Goal: Task Accomplishment & Management: Manage account settings

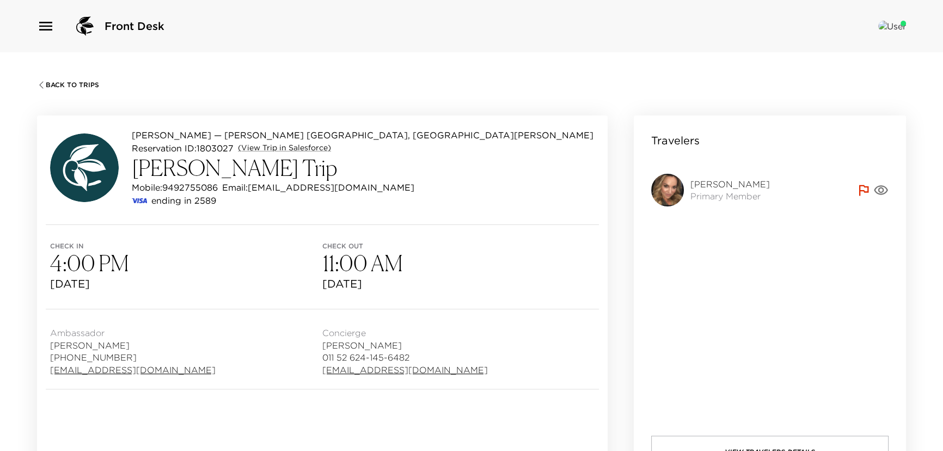
click at [44, 81] on div "Back To Trips" at bounding box center [471, 83] width 869 height 11
click at [44, 81] on icon "button" at bounding box center [41, 85] width 9 height 9
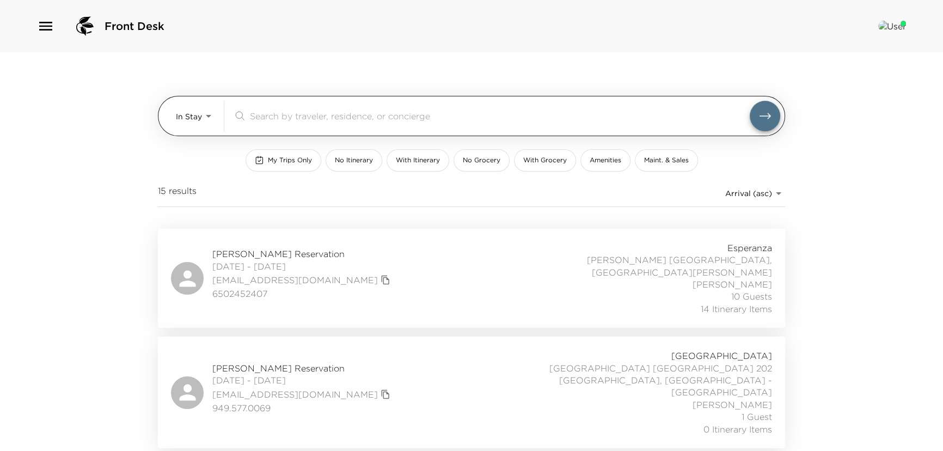
click at [198, 120] on body "Front Desk In Stay In-Stay ​ My Trips Only No Itinerary With Itinerary No Groce…" at bounding box center [471, 225] width 943 height 451
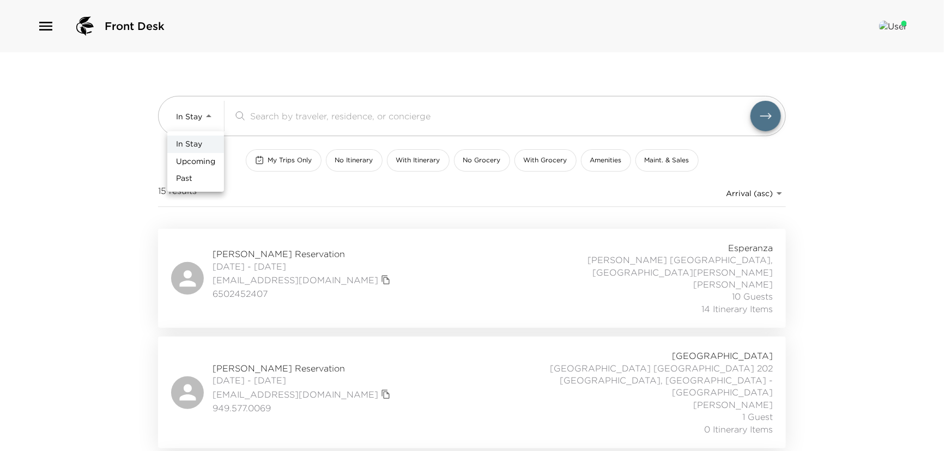
click at [198, 167] on li "Upcoming" at bounding box center [195, 161] width 57 height 17
type input "Upcoming"
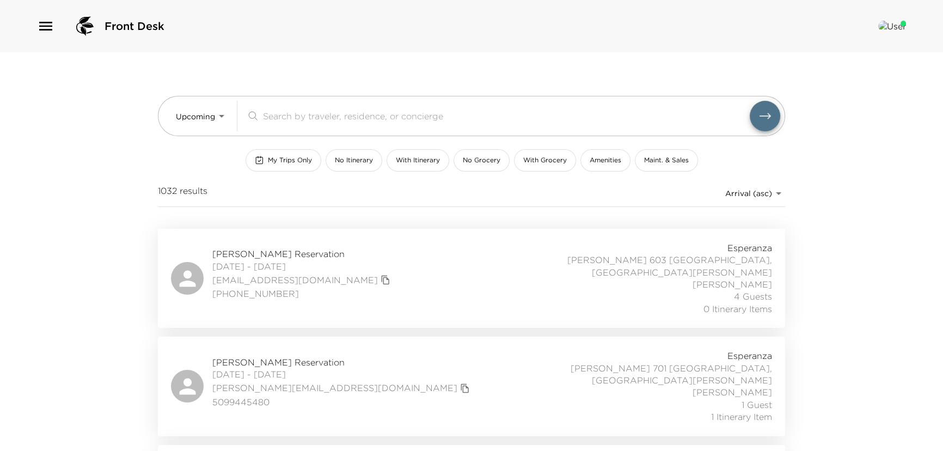
click at [279, 119] on div "In Stay Upcoming Past" at bounding box center [471, 225] width 943 height 451
click at [279, 119] on input "search" at bounding box center [506, 115] width 487 height 13
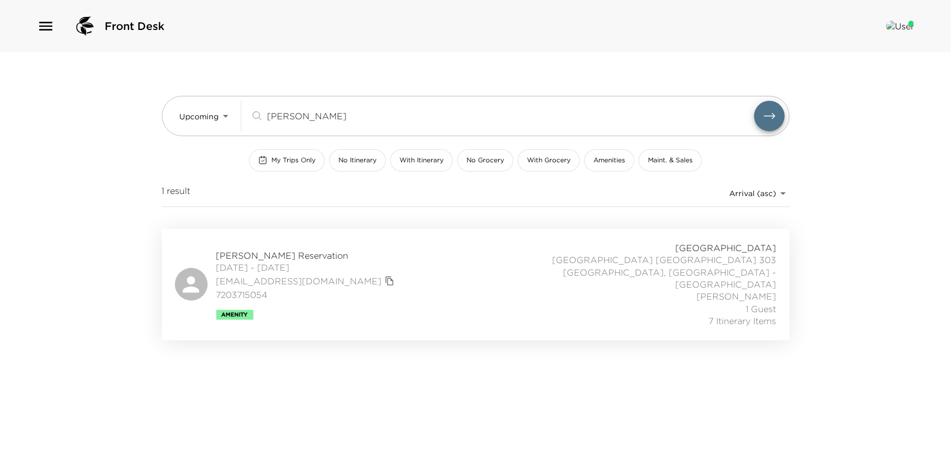
type input "reimann"
click at [277, 261] on span "10/14/2025 - 10/19/2025" at bounding box center [306, 267] width 181 height 12
click at [266, 250] on span "Kristin Reimann Reservation" at bounding box center [306, 255] width 181 height 12
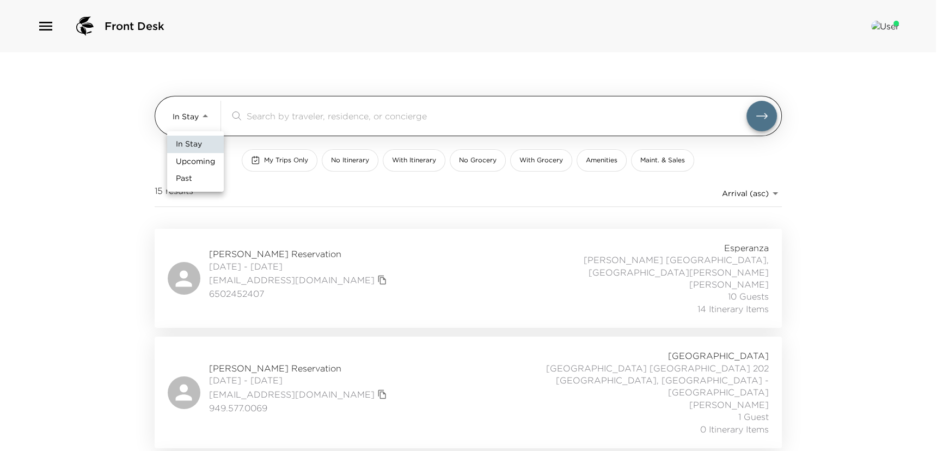
click at [200, 114] on body "Front Desk In Stay In-Stay ​ My Trips Only No Itinerary With Itinerary No Groce…" at bounding box center [471, 225] width 943 height 451
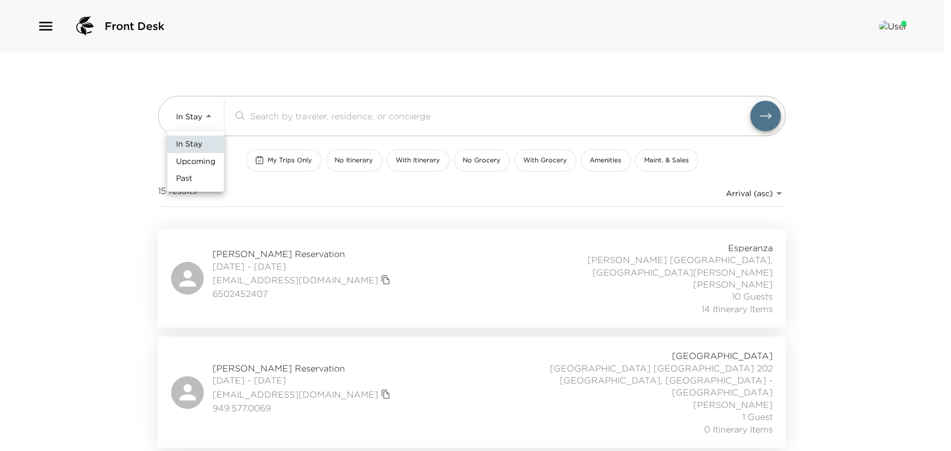
click at [202, 162] on span "Upcoming" at bounding box center [195, 161] width 39 height 11
type input "Upcoming"
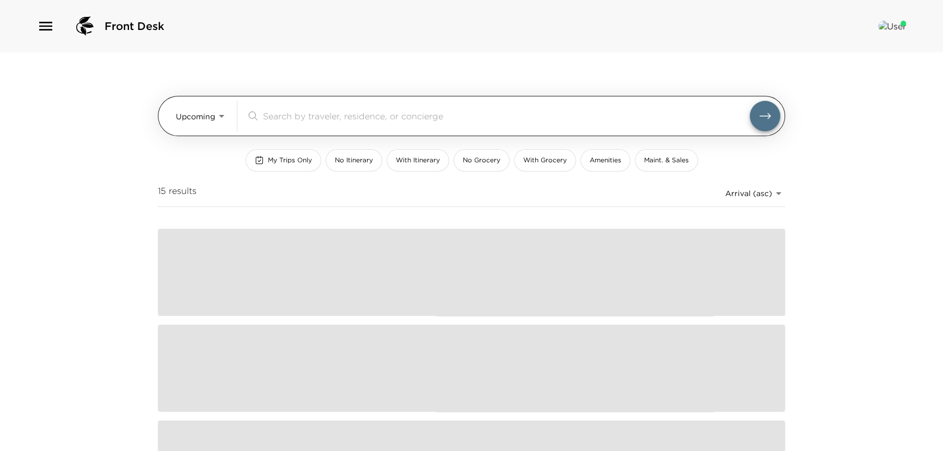
click at [266, 116] on input "search" at bounding box center [506, 115] width 487 height 13
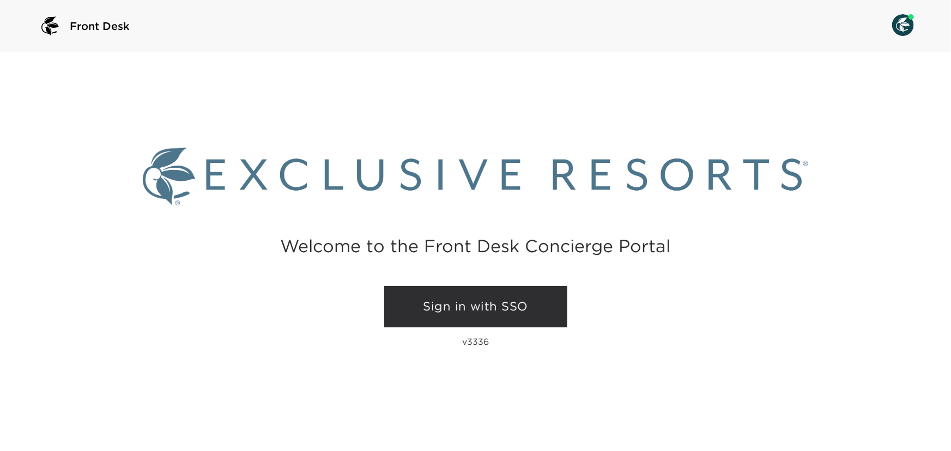
click at [471, 306] on link "Sign in with SSO" at bounding box center [475, 306] width 183 height 41
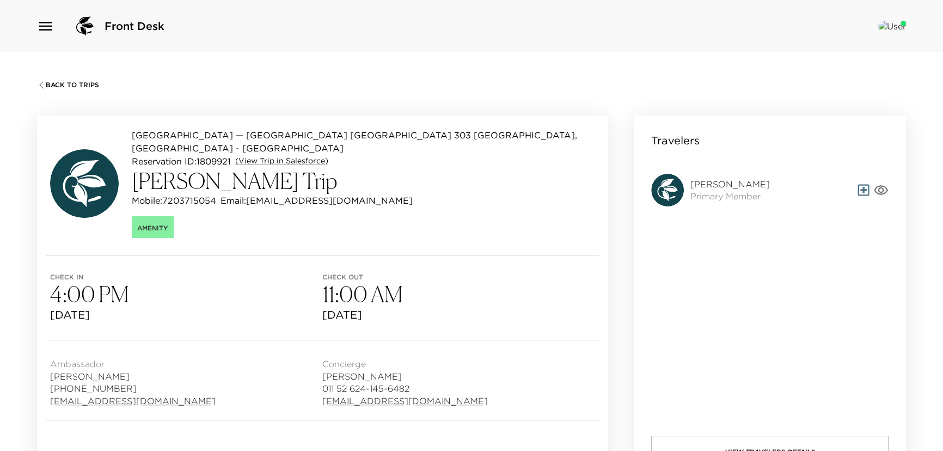
click at [46, 80] on div "Back To Trips" at bounding box center [471, 83] width 869 height 11
click at [44, 82] on icon "button" at bounding box center [41, 85] width 9 height 9
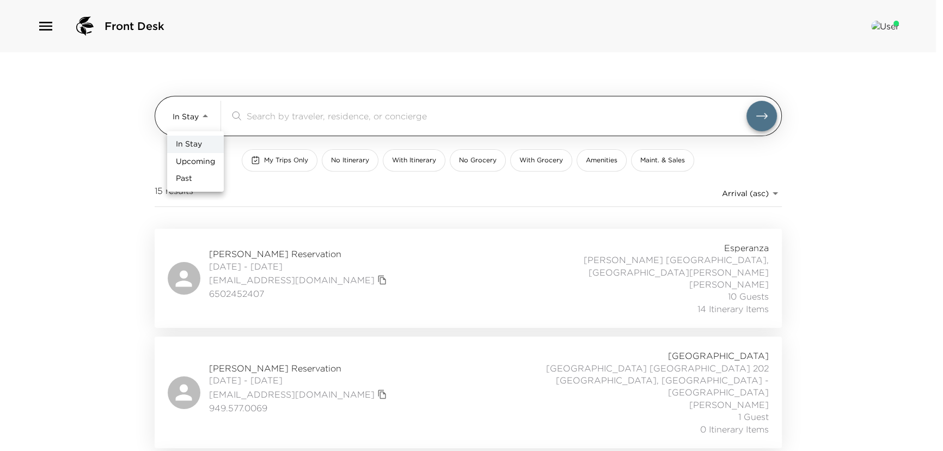
click at [203, 119] on body "Front Desk In Stay In-Stay ​ My Trips Only No Itinerary With Itinerary No Groce…" at bounding box center [471, 225] width 943 height 451
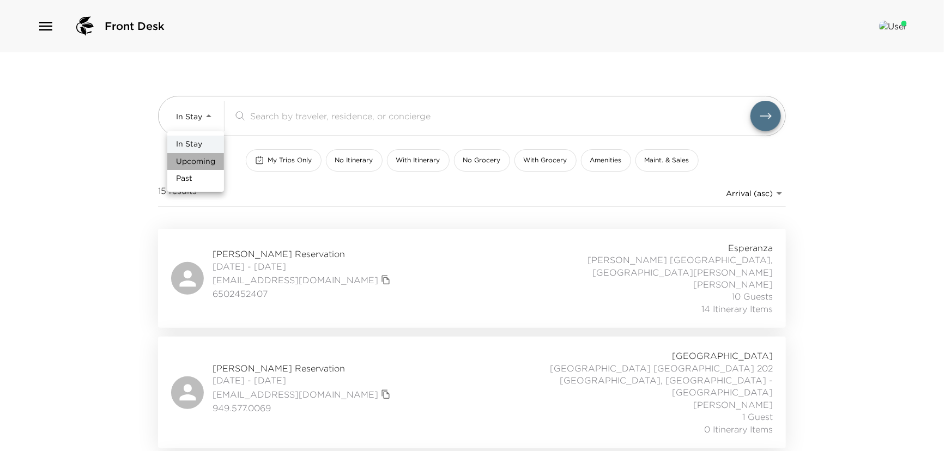
click at [196, 163] on span "Upcoming" at bounding box center [195, 161] width 39 height 11
type input "Upcoming"
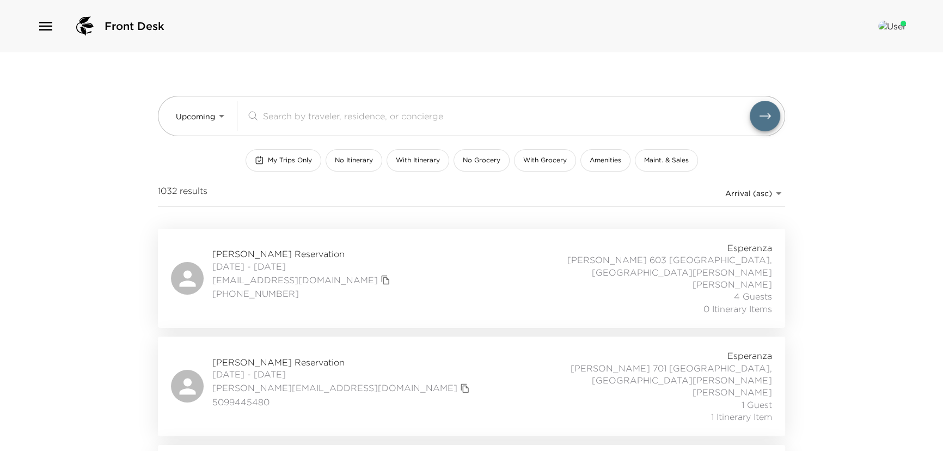
click at [295, 118] on input "search" at bounding box center [506, 115] width 487 height 13
paste input "Mandinach"
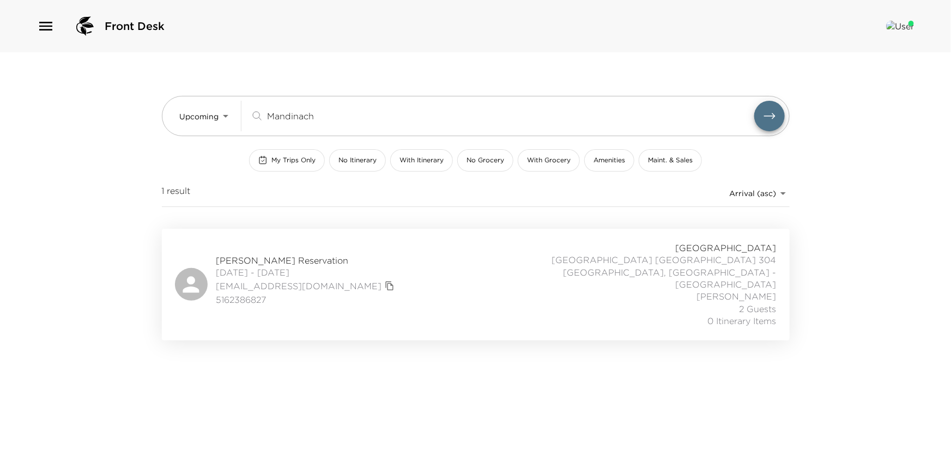
type input "Mandinach"
click at [754, 101] on button "submit" at bounding box center [769, 116] width 31 height 31
click at [272, 254] on span "[PERSON_NAME] Reservation" at bounding box center [306, 260] width 181 height 12
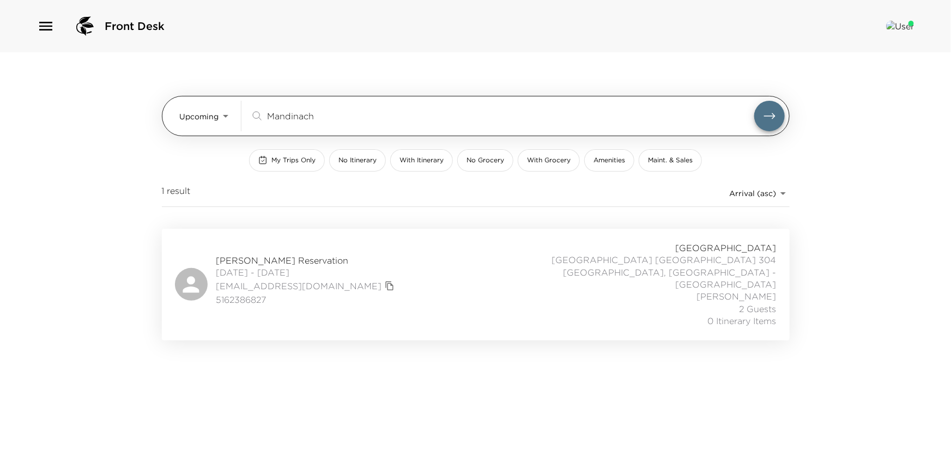
drag, startPoint x: 348, startPoint y: 105, endPoint x: 253, endPoint y: 122, distance: 96.8
click at [253, 122] on div "Mandinach ​" at bounding box center [517, 116] width 534 height 31
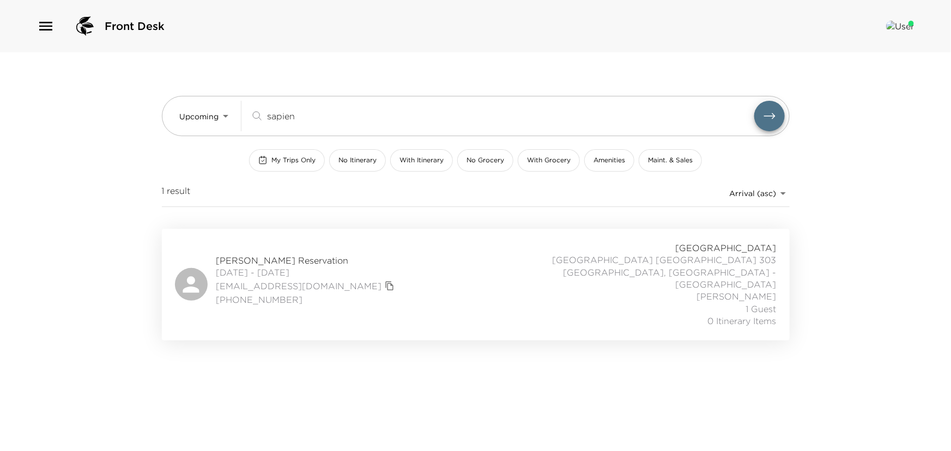
type input "sapien"
click at [229, 278] on div "[EMAIL_ADDRESS][DOMAIN_NAME]" at bounding box center [306, 285] width 181 height 15
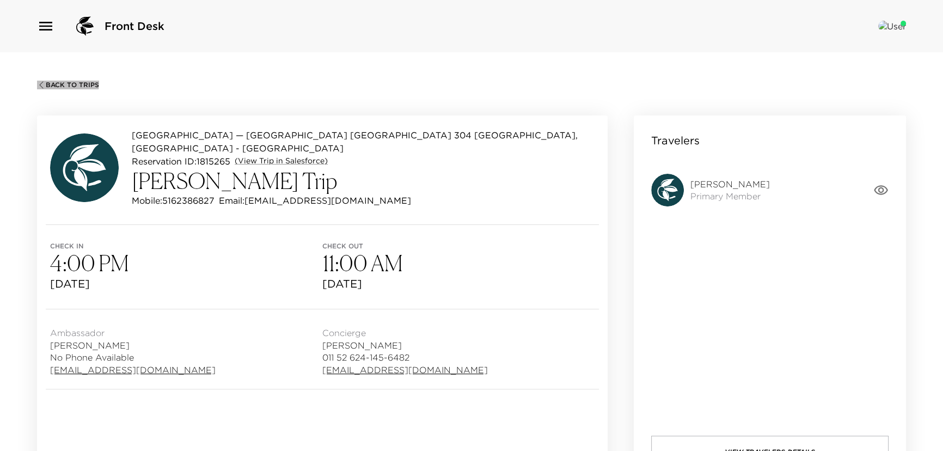
click at [47, 82] on span "Back To Trips" at bounding box center [72, 85] width 53 height 8
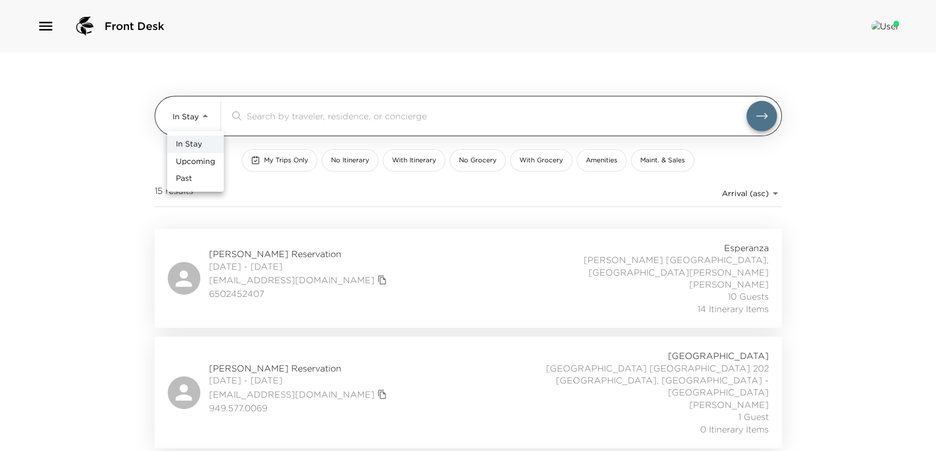
click at [196, 115] on body "Front Desk In Stay In-Stay ​ My Trips Only No Itinerary With Itinerary No Groce…" at bounding box center [471, 225] width 943 height 451
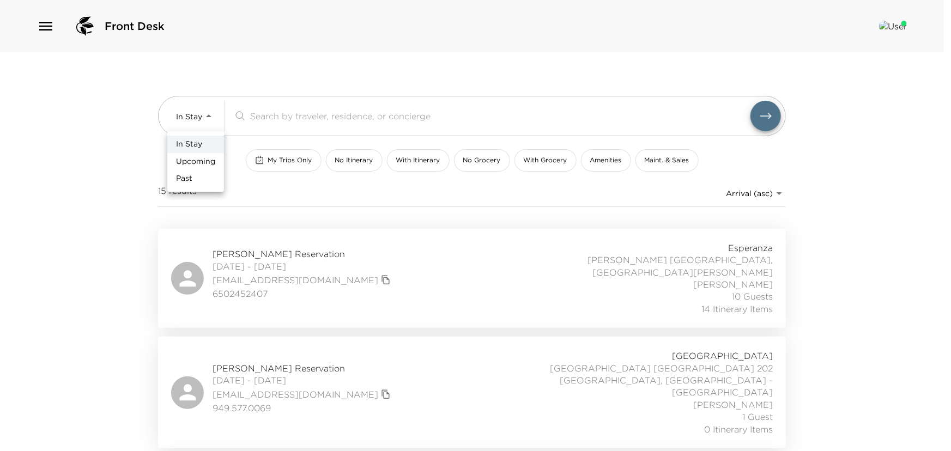
click at [196, 157] on span "Upcoming" at bounding box center [195, 161] width 39 height 11
type input "Upcoming"
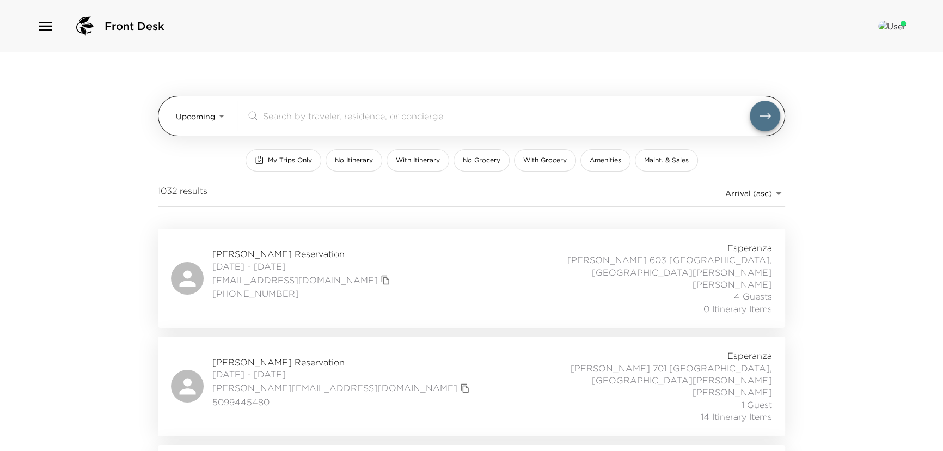
click at [287, 115] on input "search" at bounding box center [506, 115] width 487 height 13
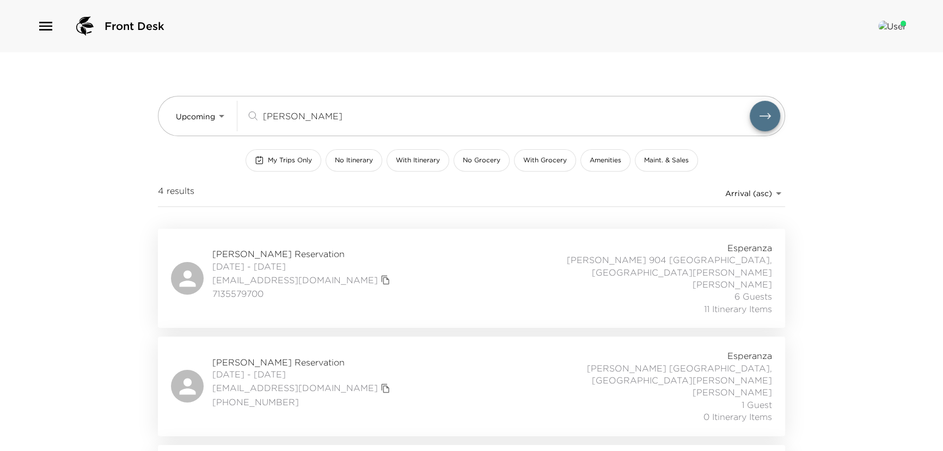
type input "wilson"
click at [243, 248] on span "Jim Wilson Reservation" at bounding box center [302, 254] width 181 height 12
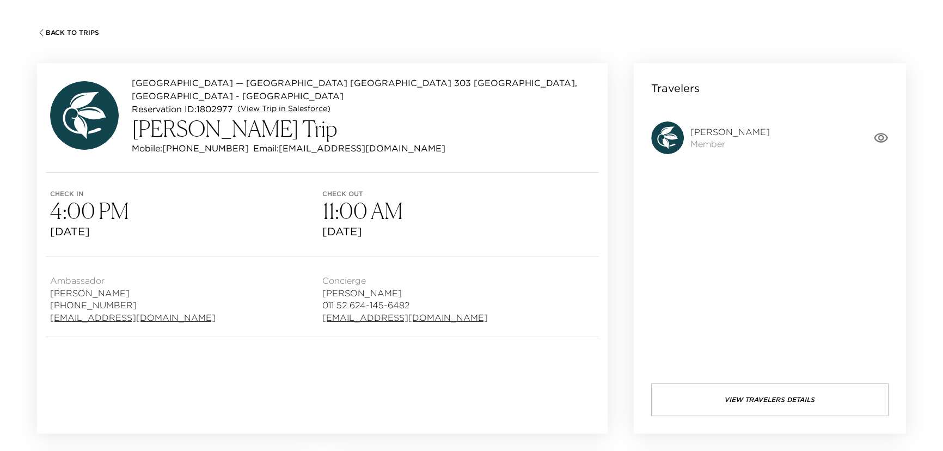
scroll to position [49, 0]
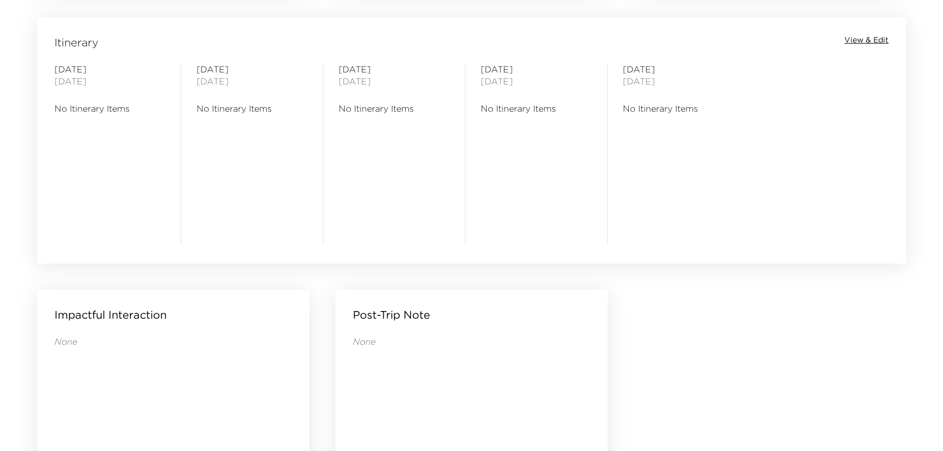
click at [870, 35] on span "View & Edit" at bounding box center [867, 40] width 44 height 11
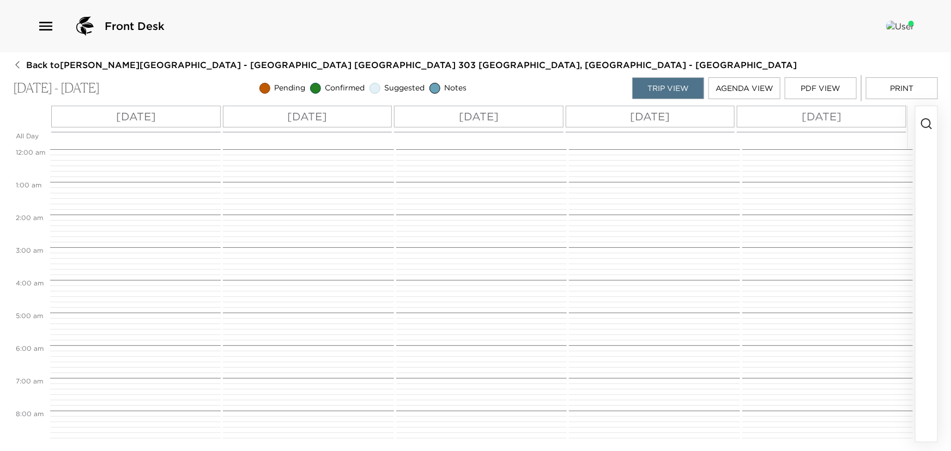
click at [923, 126] on circle "button" at bounding box center [925, 123] width 9 height 9
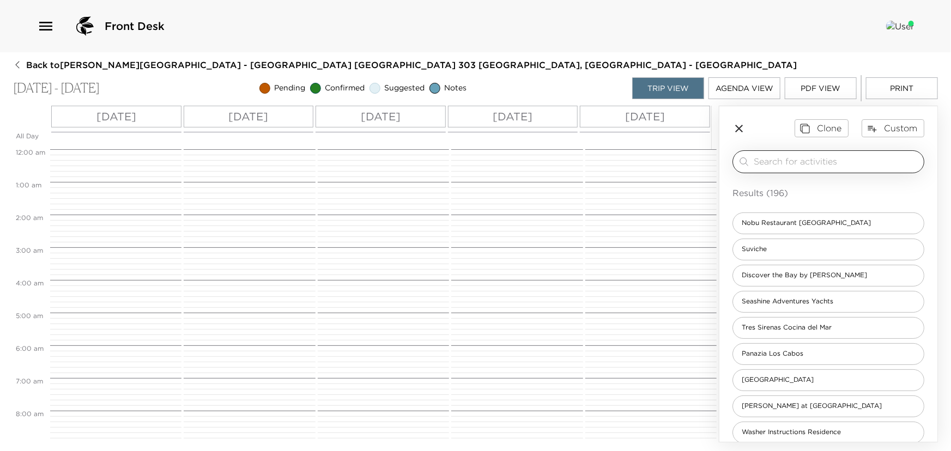
click at [797, 165] on input "search" at bounding box center [836, 161] width 166 height 13
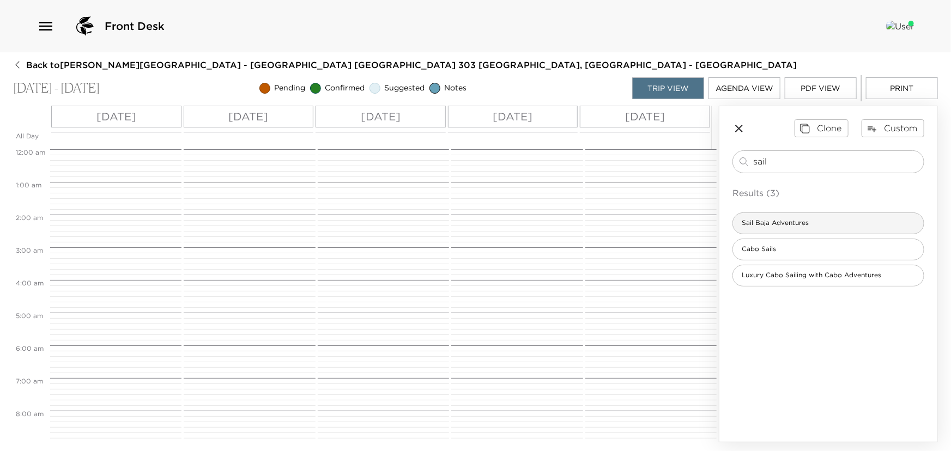
type input "sail"
click at [773, 223] on span "Sail Baja Adventures" at bounding box center [775, 222] width 84 height 9
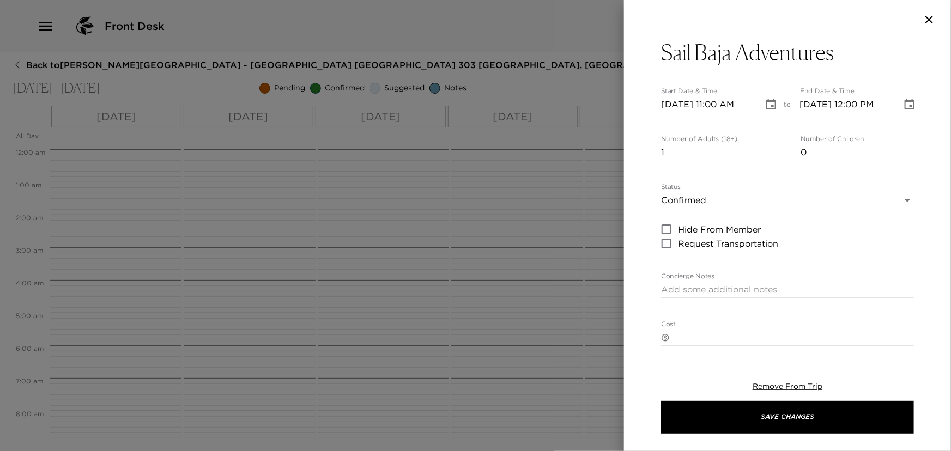
type textarea "Confirmed by Cost $1580.00 usd cash have 10% off if you pay visa or master card…"
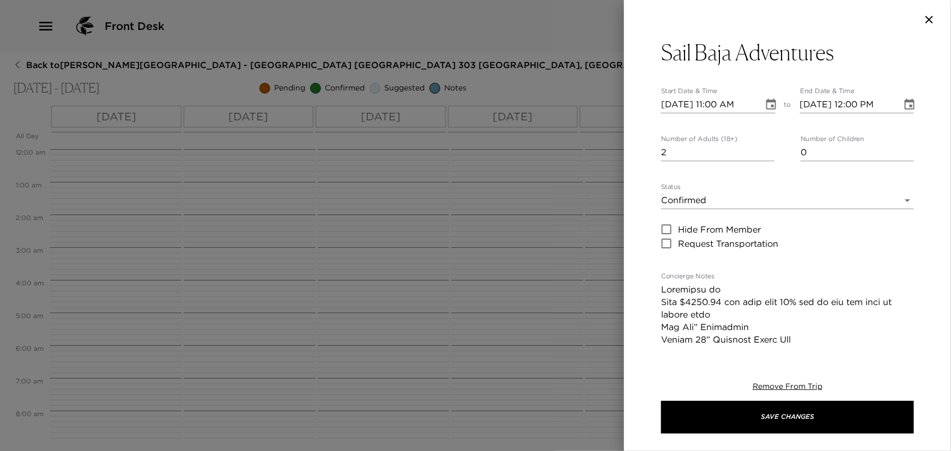
click at [766, 149] on input "2" at bounding box center [717, 152] width 113 height 17
click at [766, 149] on input "3" at bounding box center [717, 152] width 113 height 17
click at [766, 149] on input "4" at bounding box center [717, 152] width 113 height 17
click at [766, 149] on input "5" at bounding box center [717, 152] width 113 height 17
click at [766, 149] on input "6" at bounding box center [717, 152] width 113 height 17
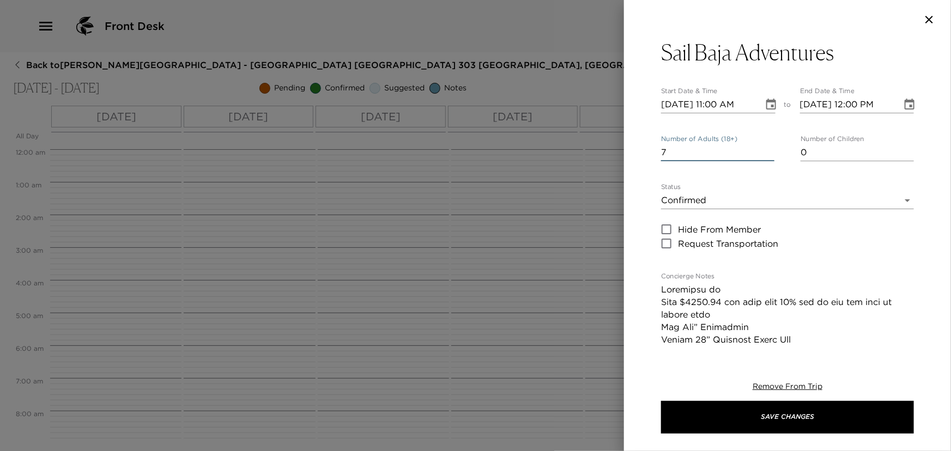
click at [766, 149] on input "7" at bounding box center [717, 152] width 113 height 17
type input "8"
click at [766, 149] on input "8" at bounding box center [717, 152] width 113 height 17
click at [766, 104] on icon "Choose date, selected date is Oct 28, 2025" at bounding box center [770, 104] width 13 height 13
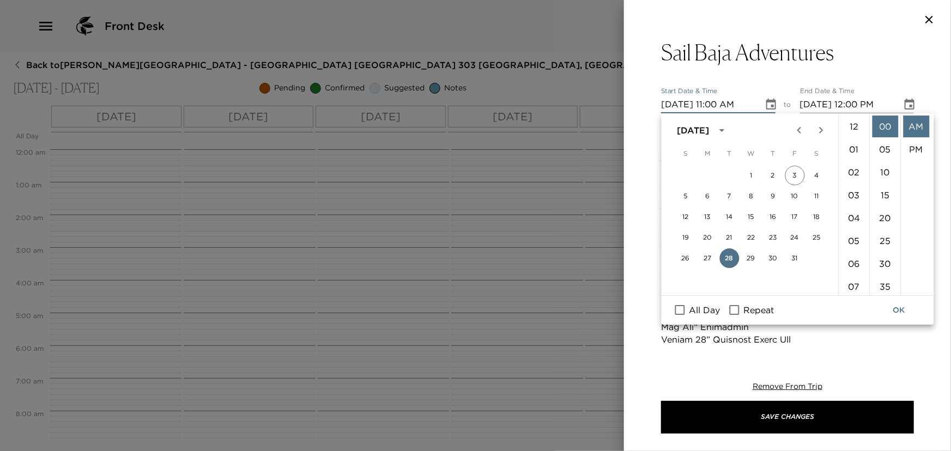
scroll to position [251, 0]
click at [752, 255] on button "29" at bounding box center [751, 258] width 20 height 20
type input "10/29/2025 11:00 AM"
type input "10/29/2025 12:00 PM"
click at [855, 202] on li "10" at bounding box center [853, 203] width 26 height 22
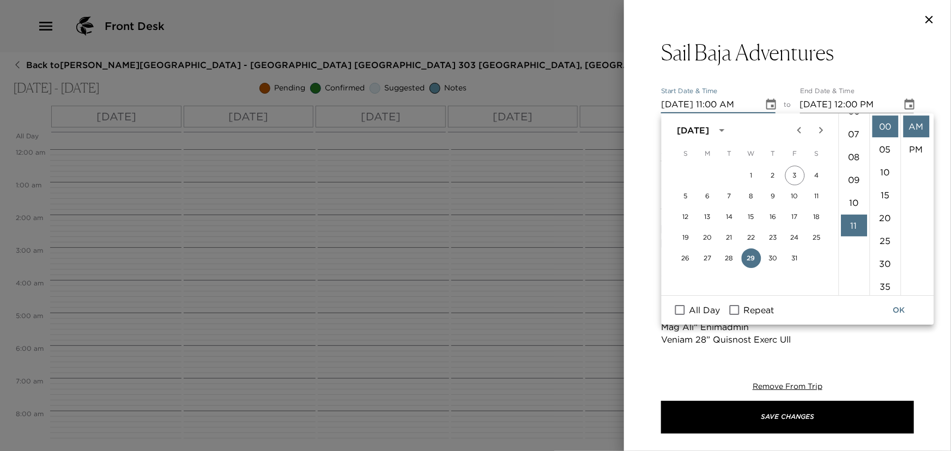
type input "10/29/2025 10:00 AM"
click at [900, 308] on button "OK" at bounding box center [898, 310] width 35 height 20
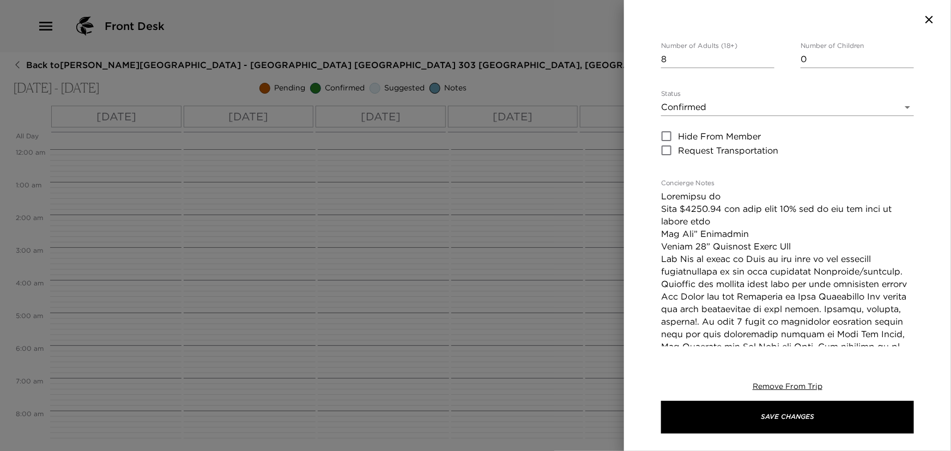
scroll to position [99, 0]
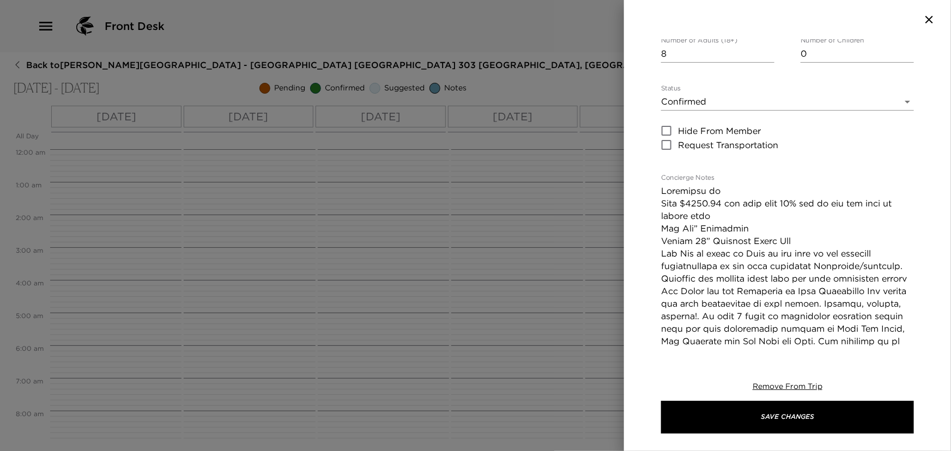
click at [717, 212] on textarea "Concierge Notes" at bounding box center [787, 417] width 253 height 464
click at [864, 206] on textarea "Concierge Notes" at bounding box center [787, 417] width 253 height 464
click at [838, 202] on textarea "Concierge Notes" at bounding box center [787, 410] width 253 height 451
click at [692, 215] on textarea "Concierge Notes" at bounding box center [787, 410] width 253 height 451
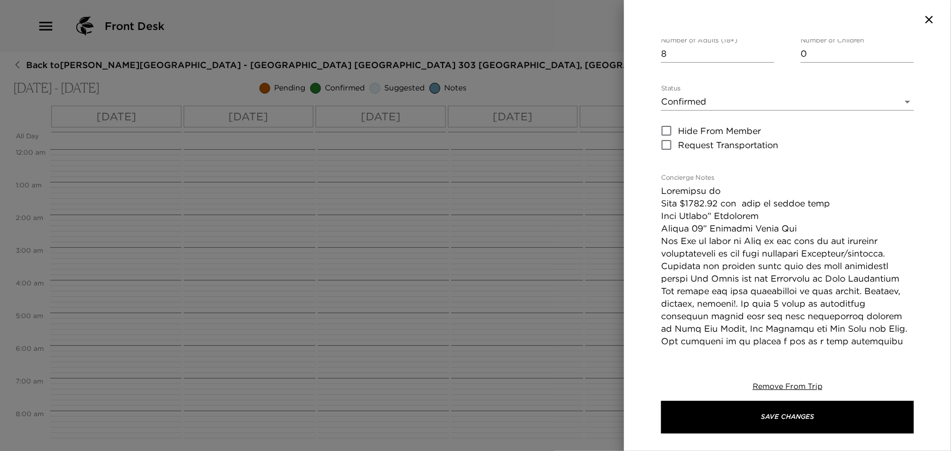
click at [659, 215] on div "Sail Baja Adventures Start Date & Time 10/29/2025 10:00 AM to End Date & Time 1…" at bounding box center [787, 192] width 327 height 307
click at [663, 217] on textarea "Concierge Notes" at bounding box center [787, 410] width 253 height 451
click at [699, 240] on textarea "Concierge Notes" at bounding box center [787, 410] width 253 height 451
click at [696, 241] on textarea "Concierge Notes" at bounding box center [787, 410] width 253 height 451
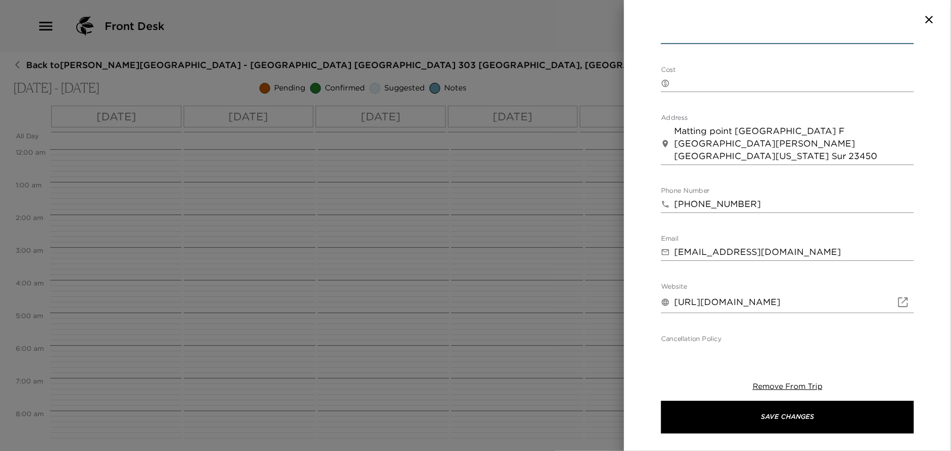
scroll to position [693, 0]
type textarea "Confirmed by Cost $1580.00 usd visa or master card "Blue Lagoon” Catamarán Beli…"
click at [758, 205] on input "+52 624 157 7838" at bounding box center [794, 203] width 240 height 17
type input "+"
click at [683, 130] on textarea "Matting point marina Dock F Cabo San Lucas Baja California Sur 23450 Mexico" at bounding box center [794, 143] width 240 height 38
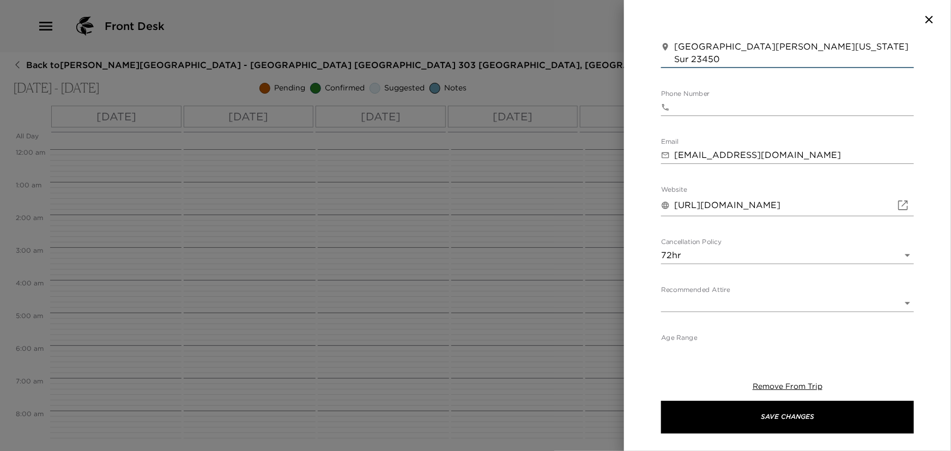
scroll to position [803, 0]
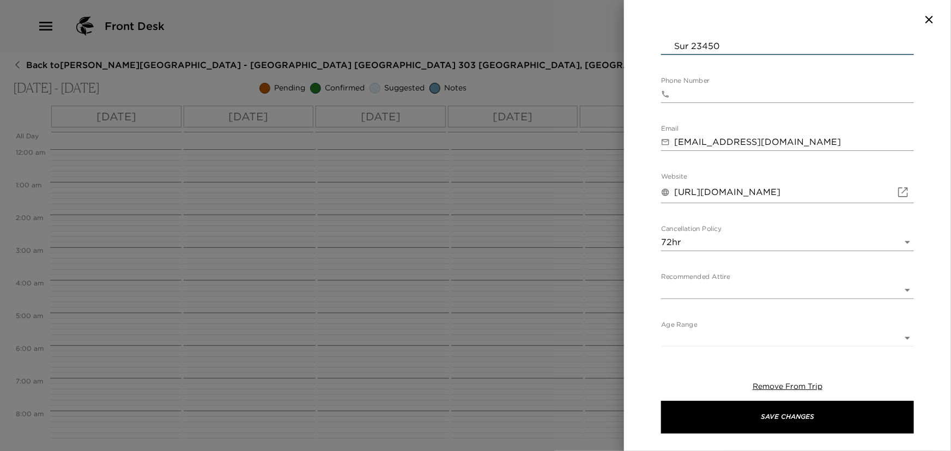
type textarea "Meeting point marina Dock F Cabo San Lucas Baja California Sur 23450 Mexico"
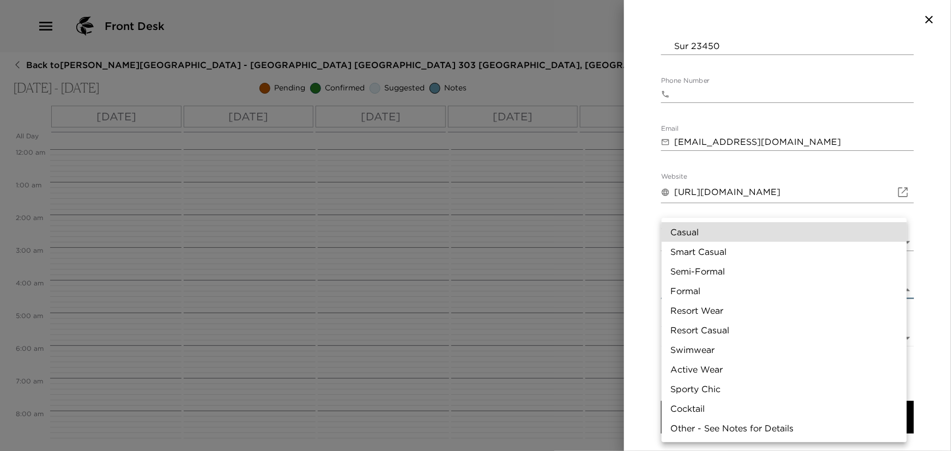
click at [893, 293] on body "Front Desk Back to Fidel Sapien Reservation - Punta Ballena Villa Las Conchas 3…" at bounding box center [475, 225] width 951 height 451
click at [710, 346] on li "Swimwear" at bounding box center [783, 350] width 245 height 20
type input "Swimwear"
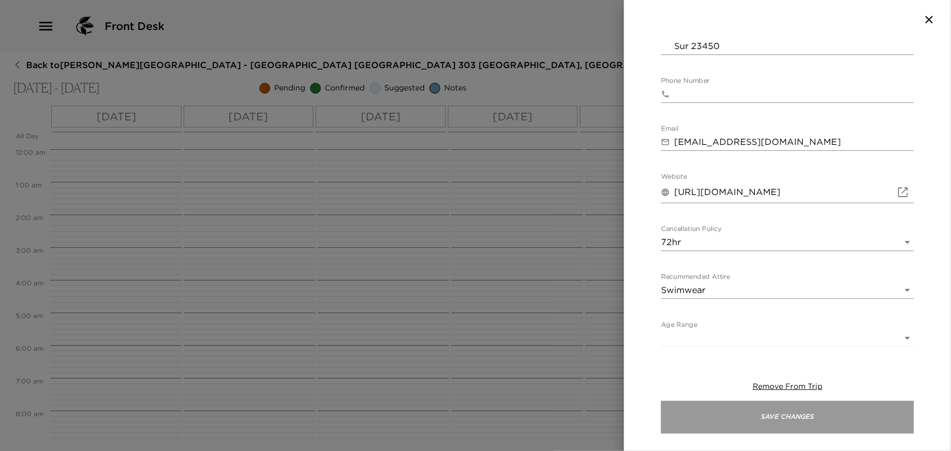
click at [785, 418] on button "Save Changes" at bounding box center [787, 417] width 253 height 33
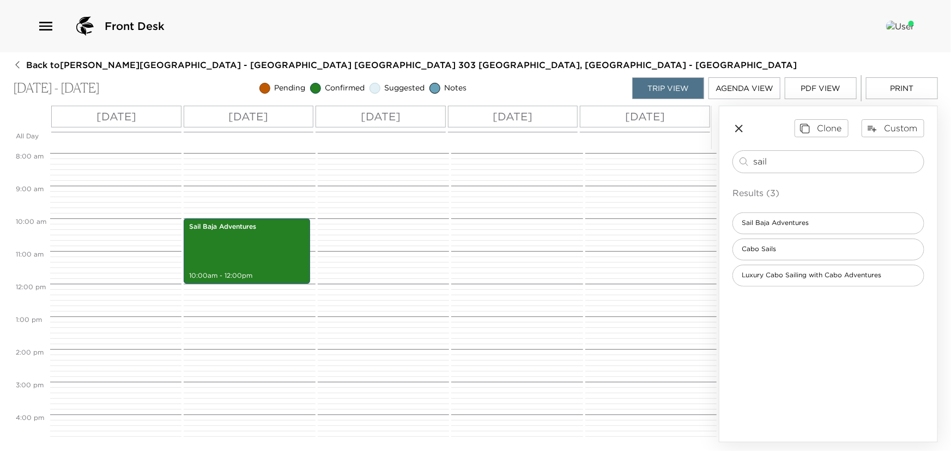
scroll to position [247, 0]
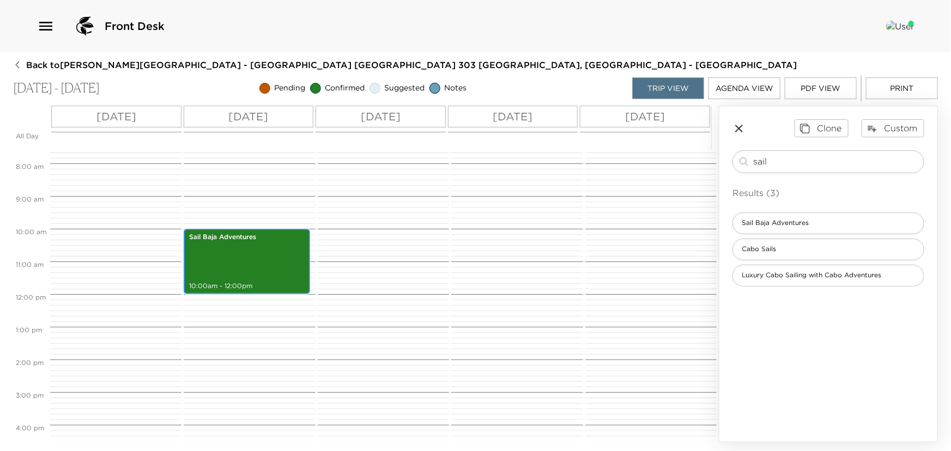
click at [268, 251] on div "Sail Baja Adventures 10:00am - 12:00pm" at bounding box center [246, 261] width 119 height 62
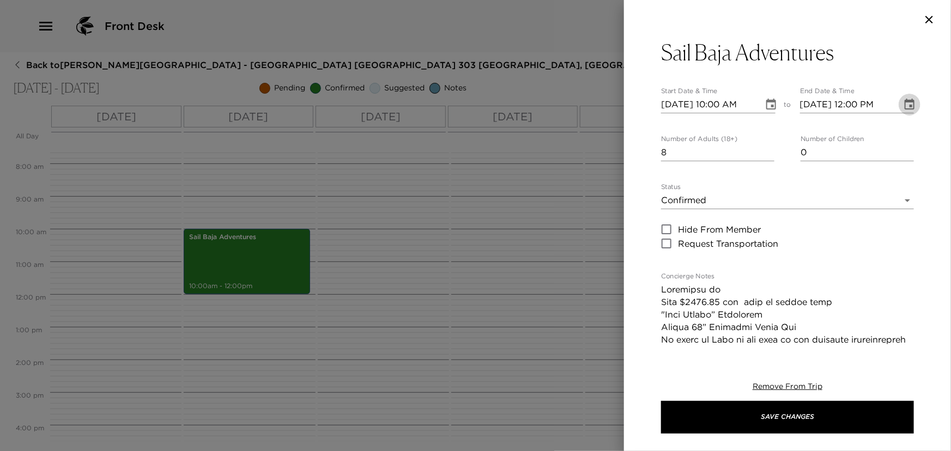
click at [903, 106] on icon "Choose date, selected date is Oct 29, 2025" at bounding box center [909, 104] width 13 height 13
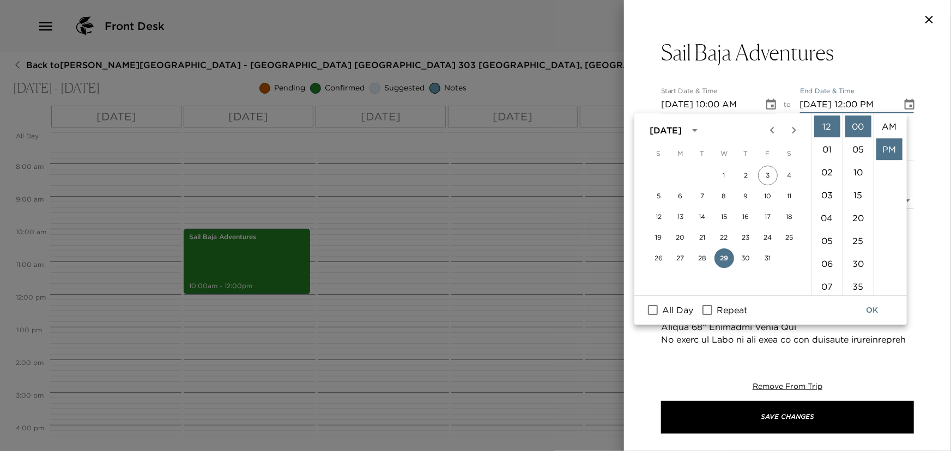
scroll to position [22, 0]
click at [828, 172] on li "02" at bounding box center [827, 172] width 26 height 22
type input "10/29/2025 02:00 PM"
click at [871, 307] on button "OK" at bounding box center [871, 310] width 35 height 20
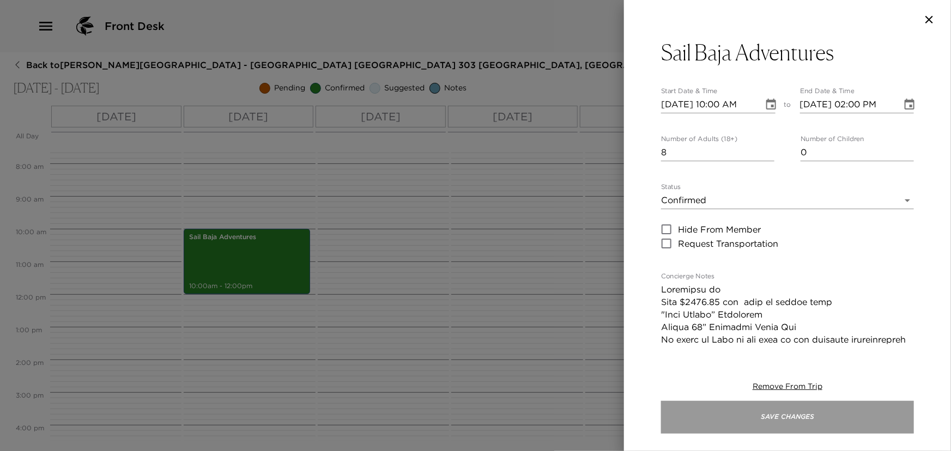
drag, startPoint x: 818, startPoint y: 419, endPoint x: 813, endPoint y: 414, distance: 7.0
click at [818, 418] on button "Save Changes" at bounding box center [787, 417] width 253 height 33
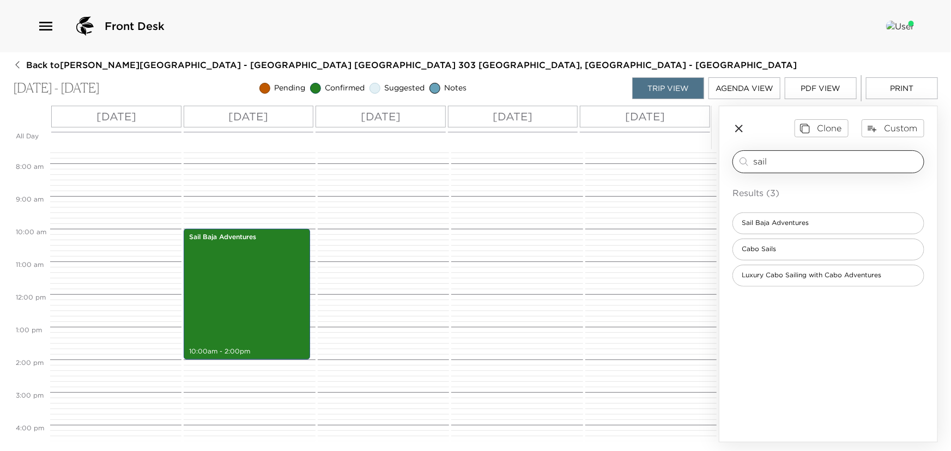
click at [795, 159] on input "sail" at bounding box center [836, 161] width 166 height 13
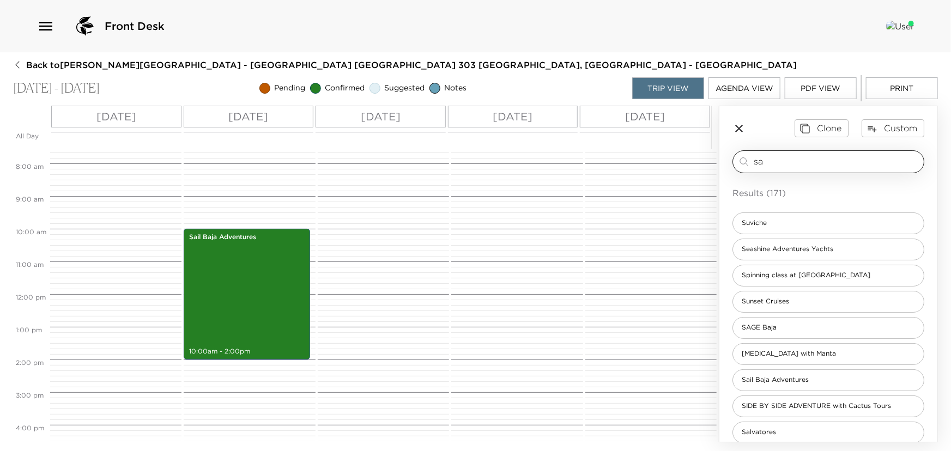
type input "s"
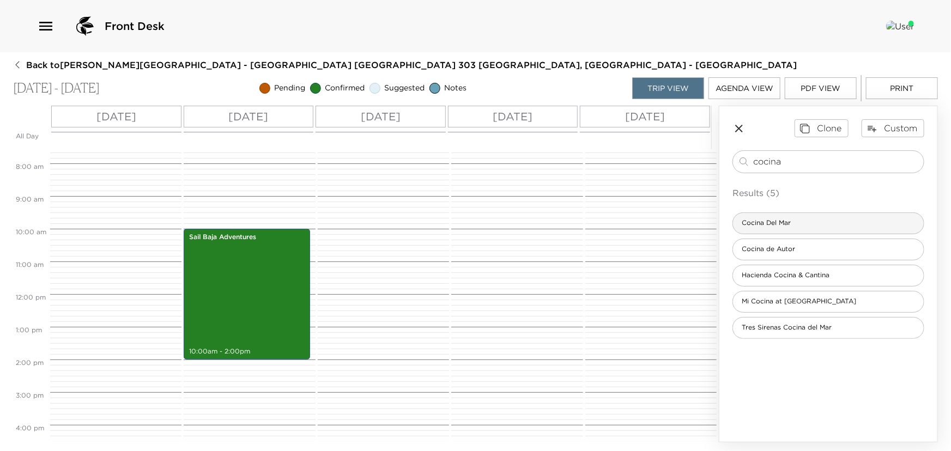
type input "cocina"
click at [787, 225] on span "Cocina Del Mar" at bounding box center [766, 222] width 66 height 9
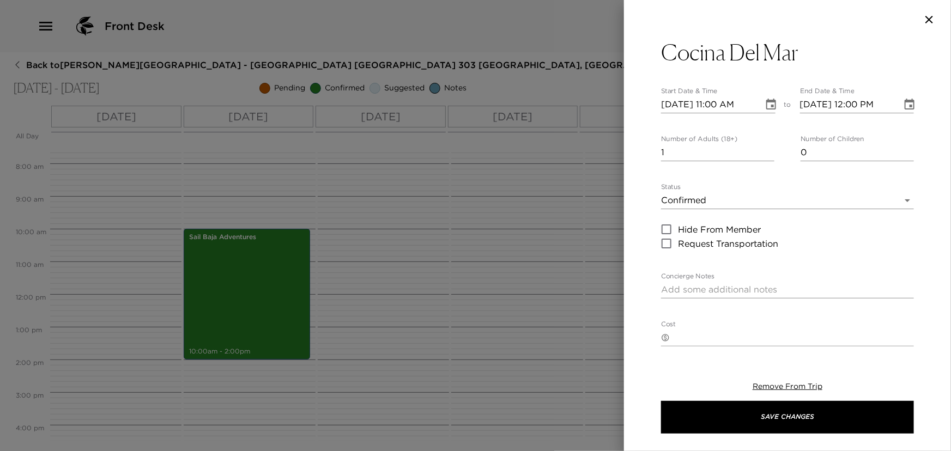
type textarea "Your dinner reservation has been confirmed."
click at [765, 150] on input "2" at bounding box center [717, 152] width 113 height 17
click at [765, 150] on input "3" at bounding box center [717, 152] width 113 height 17
click at [765, 150] on input "4" at bounding box center [717, 152] width 113 height 17
click at [765, 150] on input "5" at bounding box center [717, 152] width 113 height 17
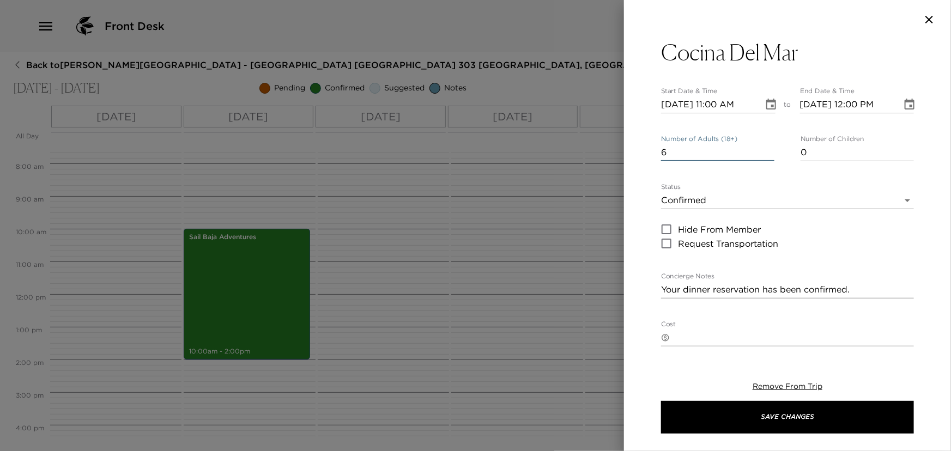
click at [765, 150] on input "6" at bounding box center [717, 152] width 113 height 17
click at [765, 150] on input "7" at bounding box center [717, 152] width 113 height 17
type input "8"
click at [765, 150] on input "8" at bounding box center [717, 152] width 113 height 17
click at [767, 103] on icon "Choose date, selected date is Oct 28, 2025" at bounding box center [770, 104] width 13 height 13
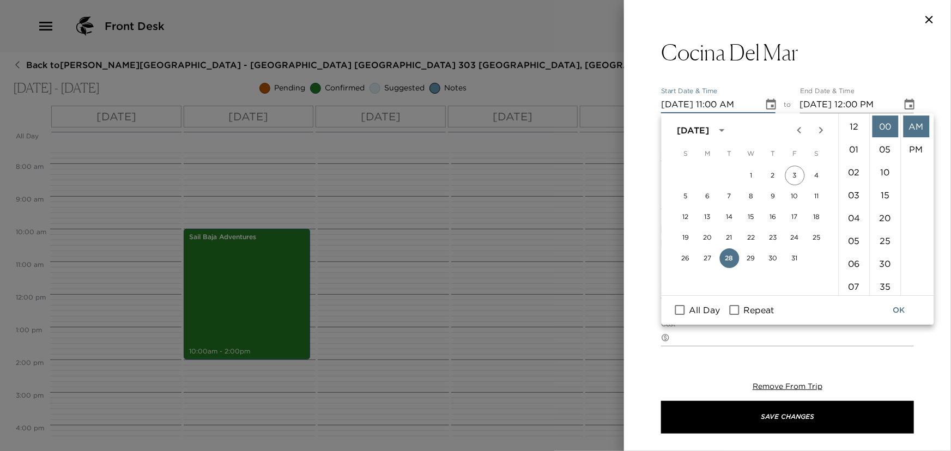
scroll to position [251, 0]
click at [729, 260] on button "28" at bounding box center [729, 258] width 20 height 20
click at [852, 228] on li "07" at bounding box center [853, 233] width 26 height 22
click at [886, 263] on li "30" at bounding box center [885, 264] width 26 height 22
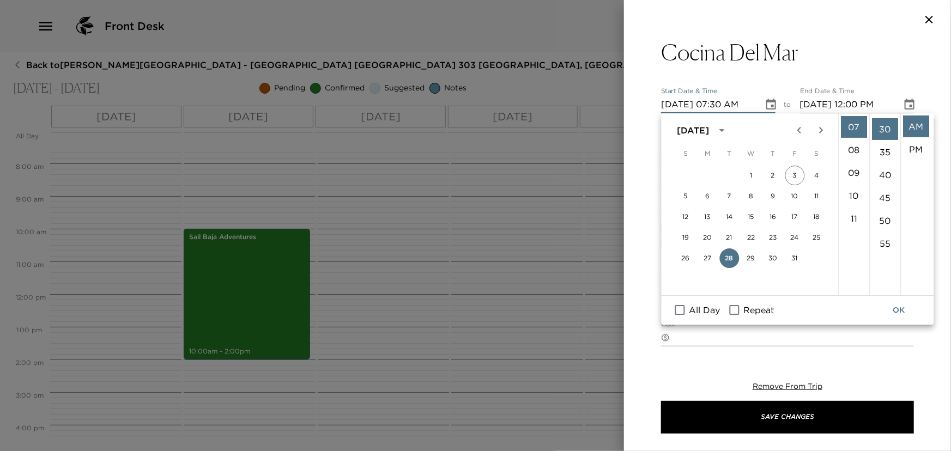
scroll to position [137, 0]
click at [917, 150] on li "PM" at bounding box center [916, 149] width 26 height 22
type input "10/28/2025 07:30 PM"
type input "10/28/2025 08:30 PM"
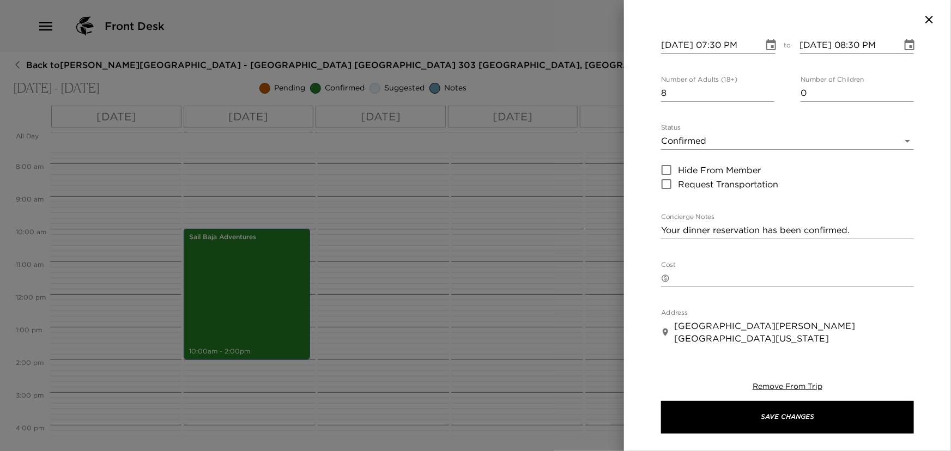
scroll to position [5, 0]
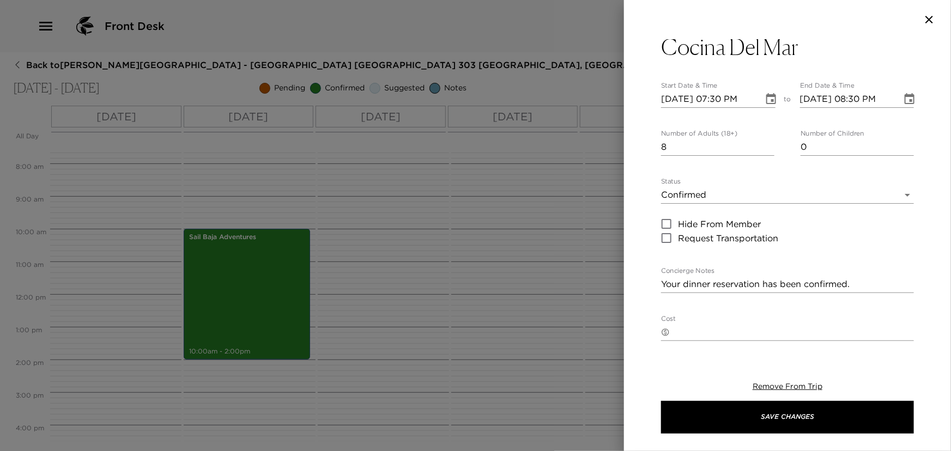
click at [865, 284] on textarea "Your dinner reservation has been confirmed." at bounding box center [787, 284] width 253 height 13
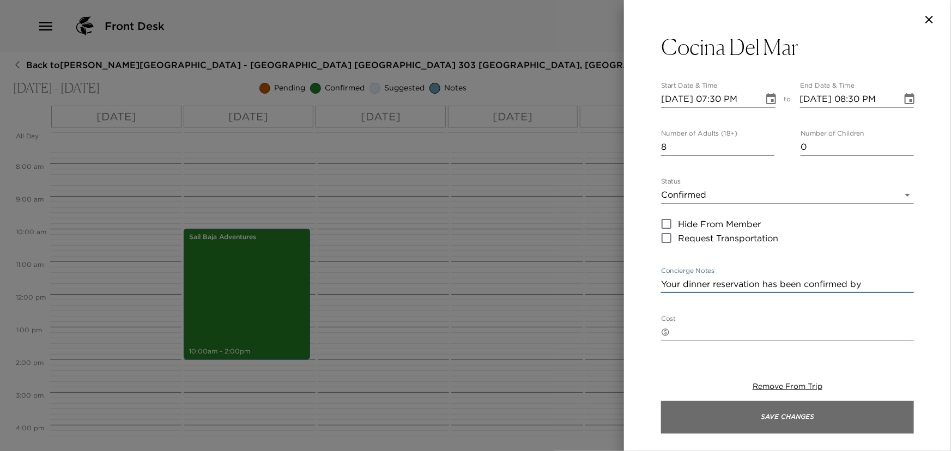
type textarea "Your dinner reservation has been confirmed by Mariela"
click at [806, 425] on button "Save Changes" at bounding box center [787, 417] width 253 height 33
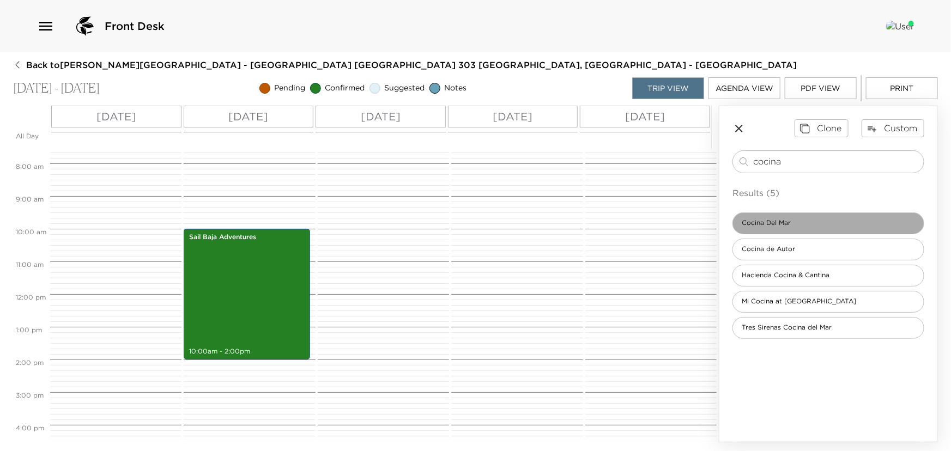
click at [784, 230] on div "Cocina Del Mar" at bounding box center [828, 223] width 192 height 22
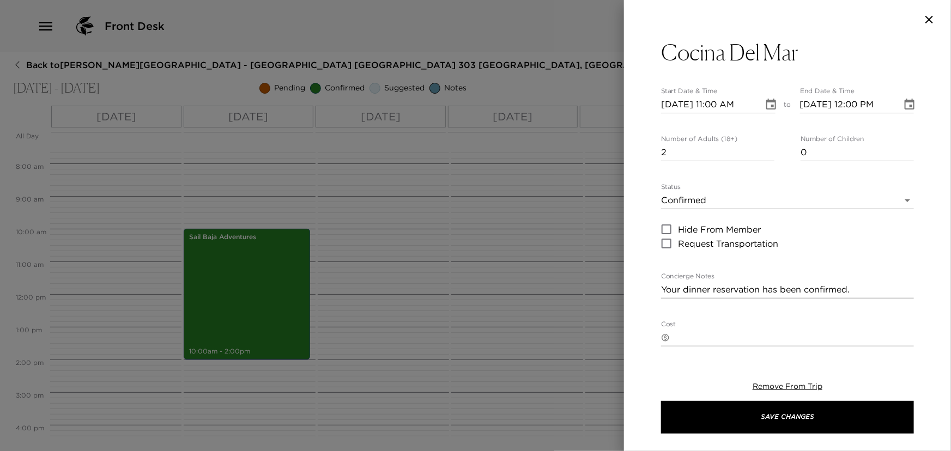
click at [765, 150] on input "2" at bounding box center [717, 152] width 113 height 17
click at [766, 149] on input "3" at bounding box center [717, 152] width 113 height 17
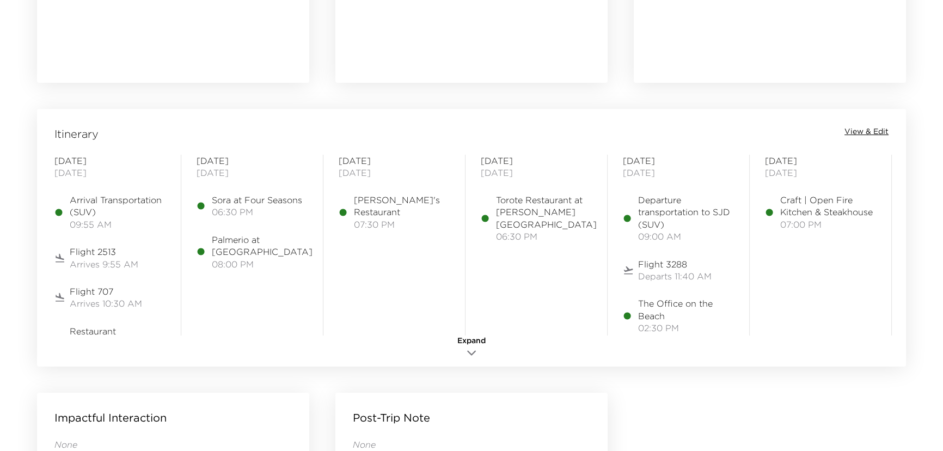
scroll to position [792, 0]
